Goal: Information Seeking & Learning: Learn about a topic

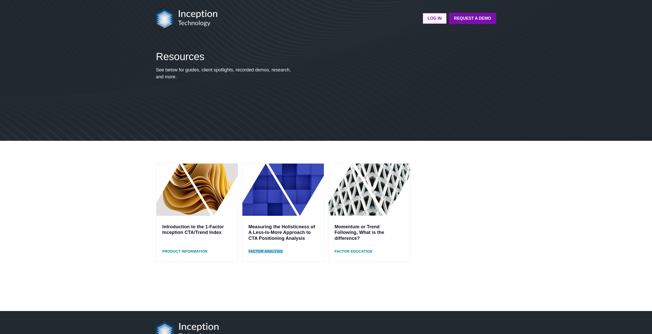
drag, startPoint x: 291, startPoint y: 253, endPoint x: 245, endPoint y: 254, distance: 46.4
click at [245, 254] on div "Factor Analysis" at bounding box center [282, 255] width 81 height 12
click at [247, 270] on div "Introduction to the 1-Factor Inception CTA/Trend Index Product Information Meas…" at bounding box center [326, 226] width 652 height 170
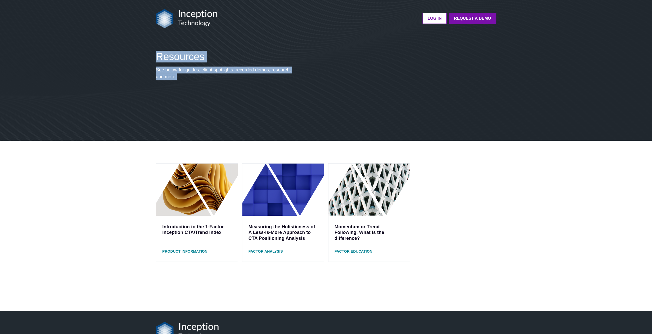
drag, startPoint x: 529, startPoint y: 44, endPoint x: 591, endPoint y: 109, distance: 90.2
click at [591, 109] on div "LOG IN Request a Demo Go back to platform Resources See below for guides, clien…" at bounding box center [326, 285] width 652 height 571
